Goal: Transaction & Acquisition: Purchase product/service

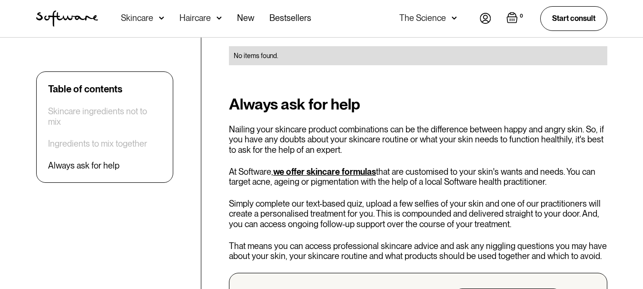
scroll to position [2569, 0]
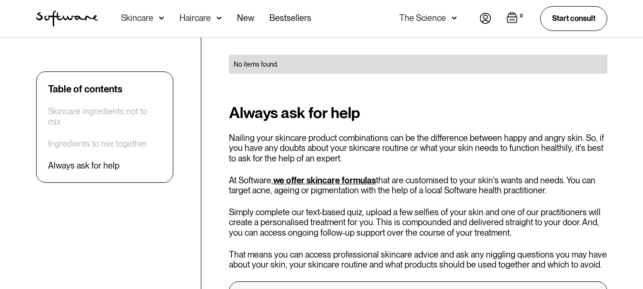
click at [334, 175] on link "we offer skincare formulas" at bounding box center [324, 180] width 103 height 10
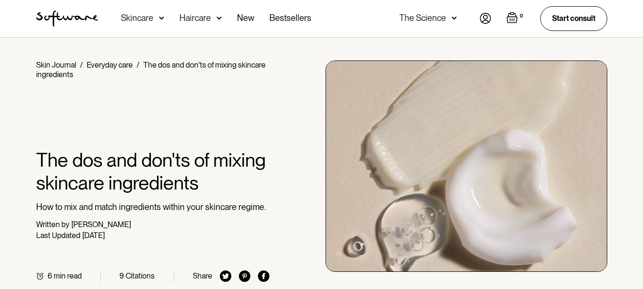
scroll to position [238, 0]
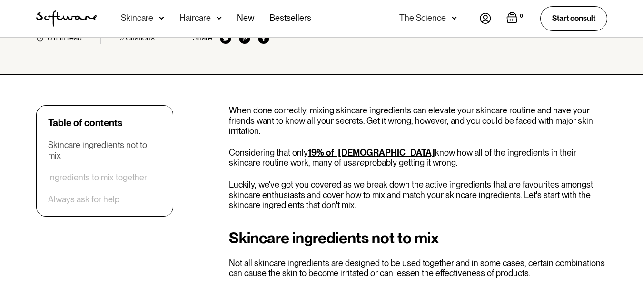
click at [119, 146] on div "Skincare ingredients not to mix" at bounding box center [104, 150] width 113 height 20
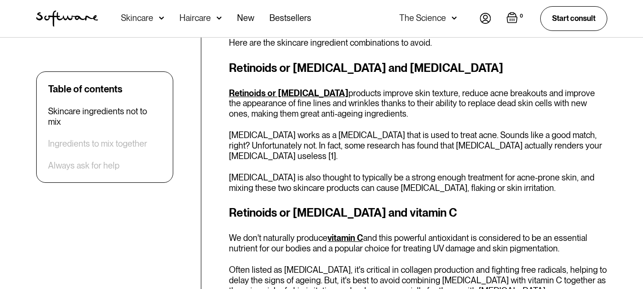
scroll to position [491, 0]
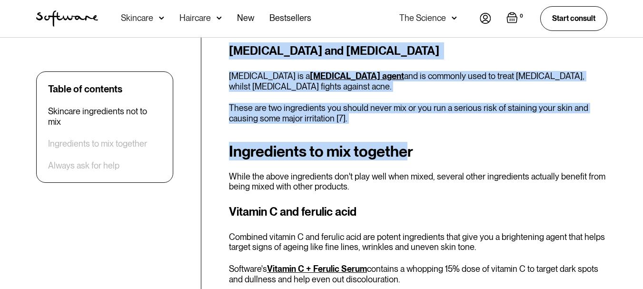
scroll to position [1313, 0]
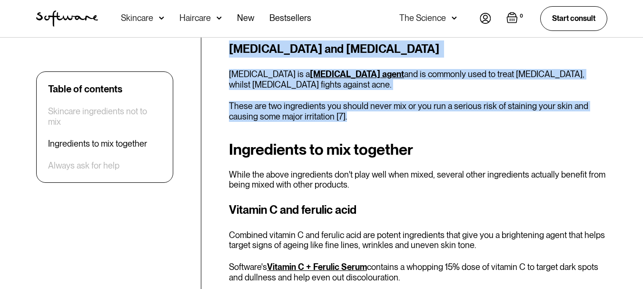
drag, startPoint x: 230, startPoint y: 96, endPoint x: 442, endPoint y: 92, distance: 211.7
copy div "Skincare ingredients not to mix Not all skincare ingredients are designed to be…"
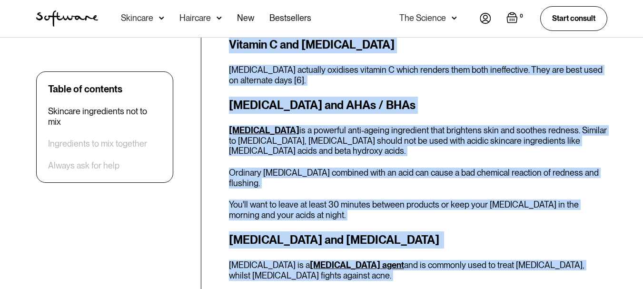
scroll to position [933, 0]
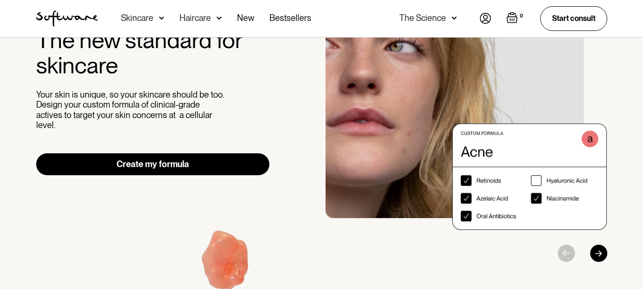
scroll to position [95, 0]
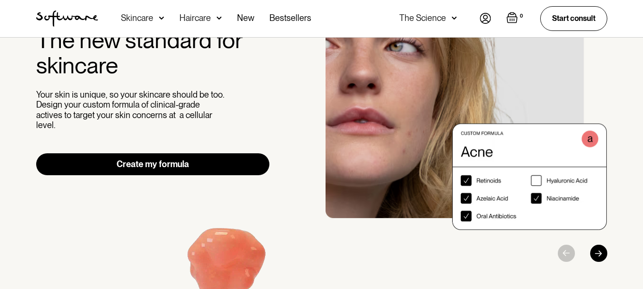
click at [208, 155] on link "Create my formula" at bounding box center [153, 164] width 234 height 22
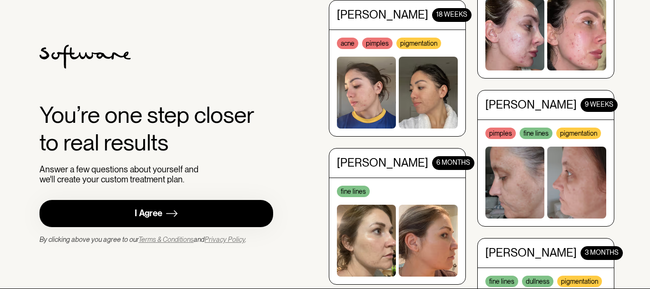
click at [189, 211] on link "I Agree" at bounding box center [156, 213] width 234 height 27
